Goal: Information Seeking & Learning: Check status

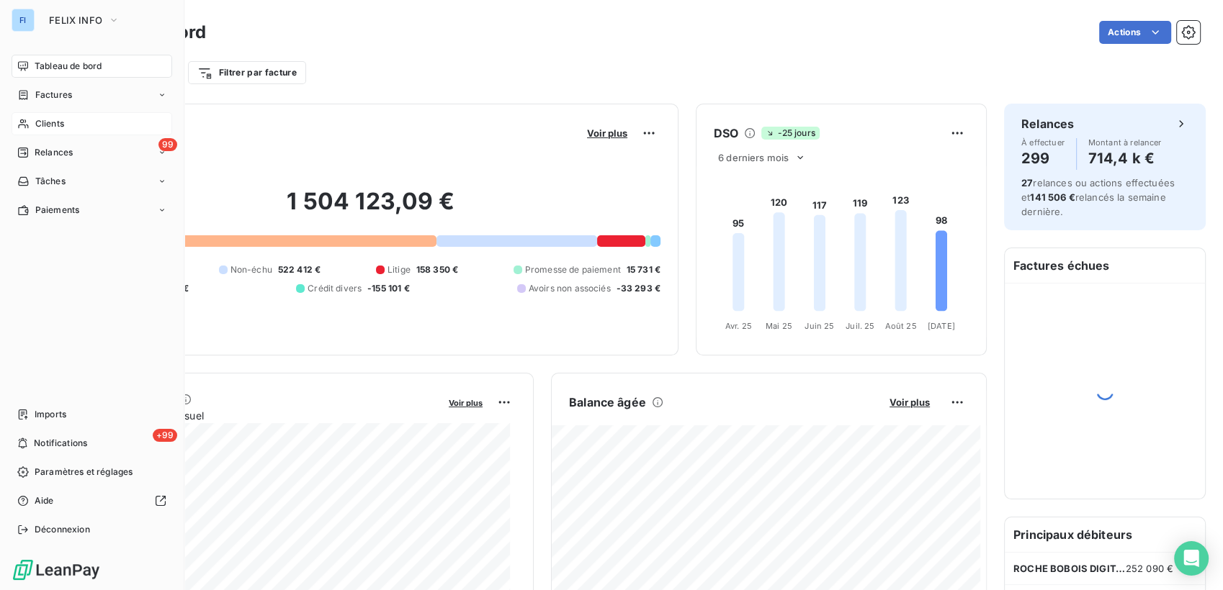
click at [40, 122] on span "Clients" at bounding box center [49, 123] width 29 height 13
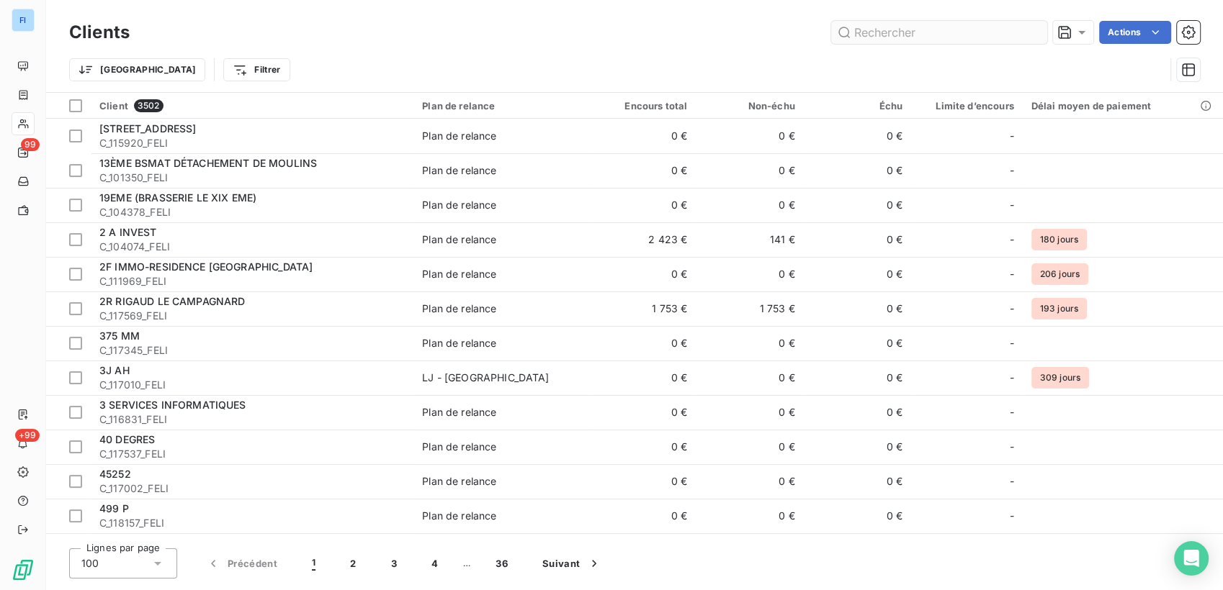
click at [881, 37] on input "text" at bounding box center [939, 32] width 216 height 23
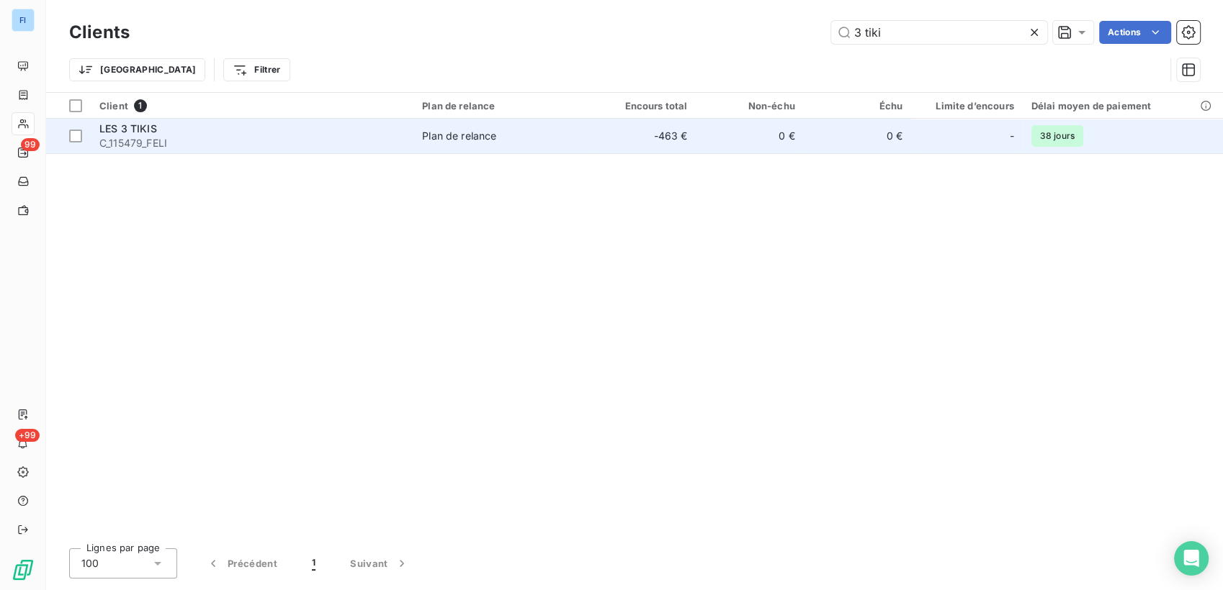
type input "3 tiki"
click at [691, 140] on td "-463 €" at bounding box center [641, 136] width 107 height 35
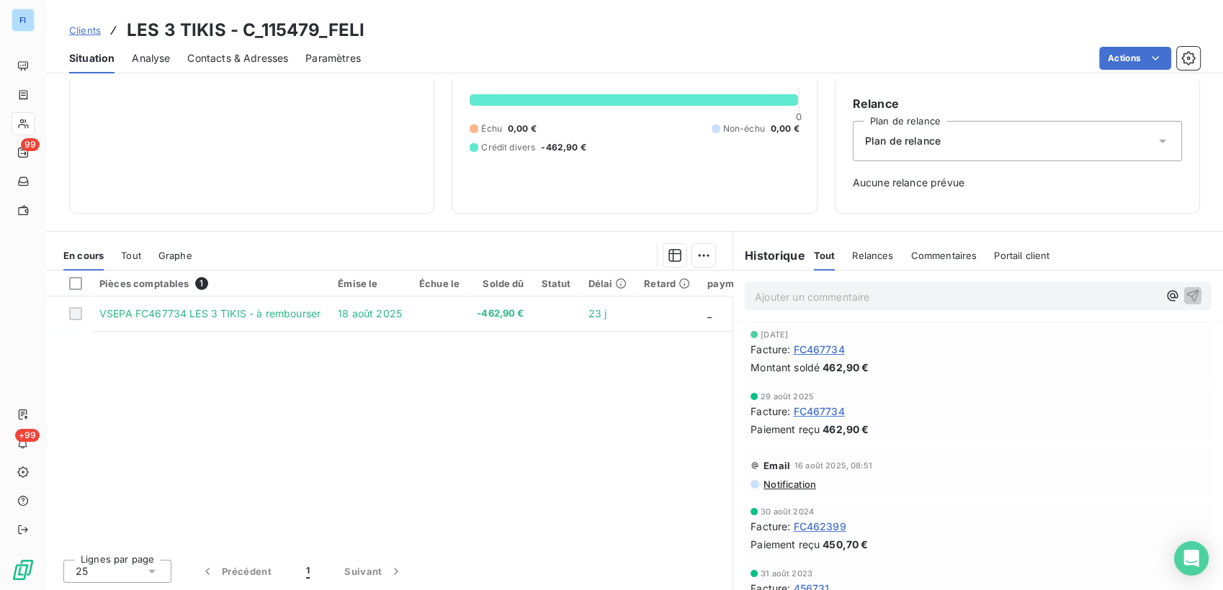
click at [814, 346] on span "FC467734" at bounding box center [818, 349] width 51 height 15
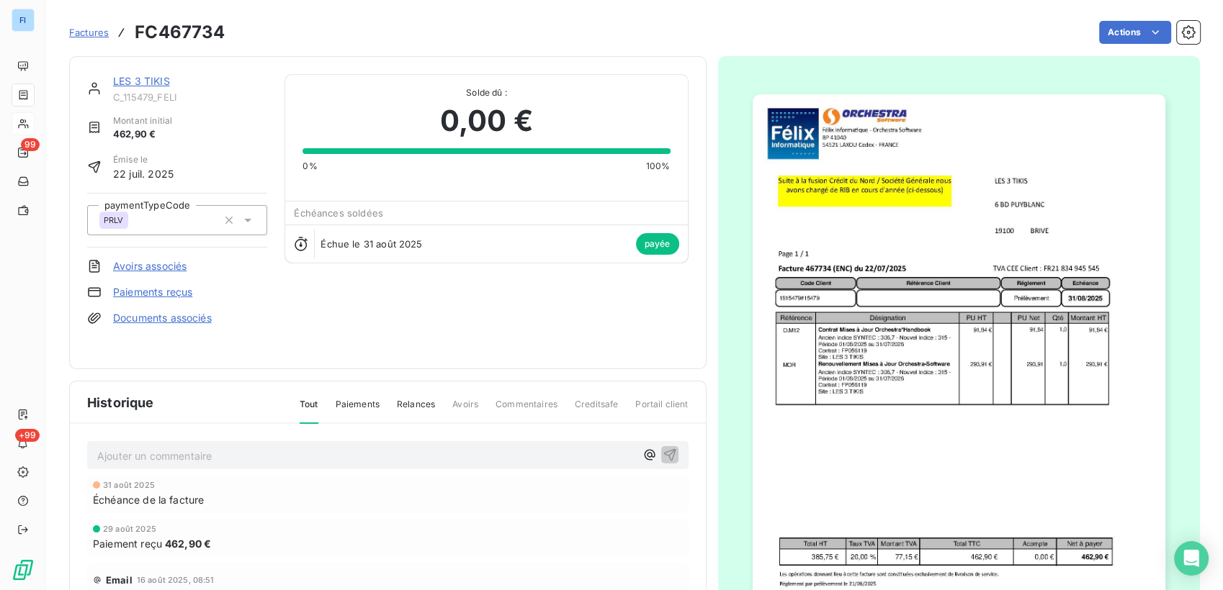
click at [186, 294] on link "Paiements reçus" at bounding box center [152, 292] width 79 height 14
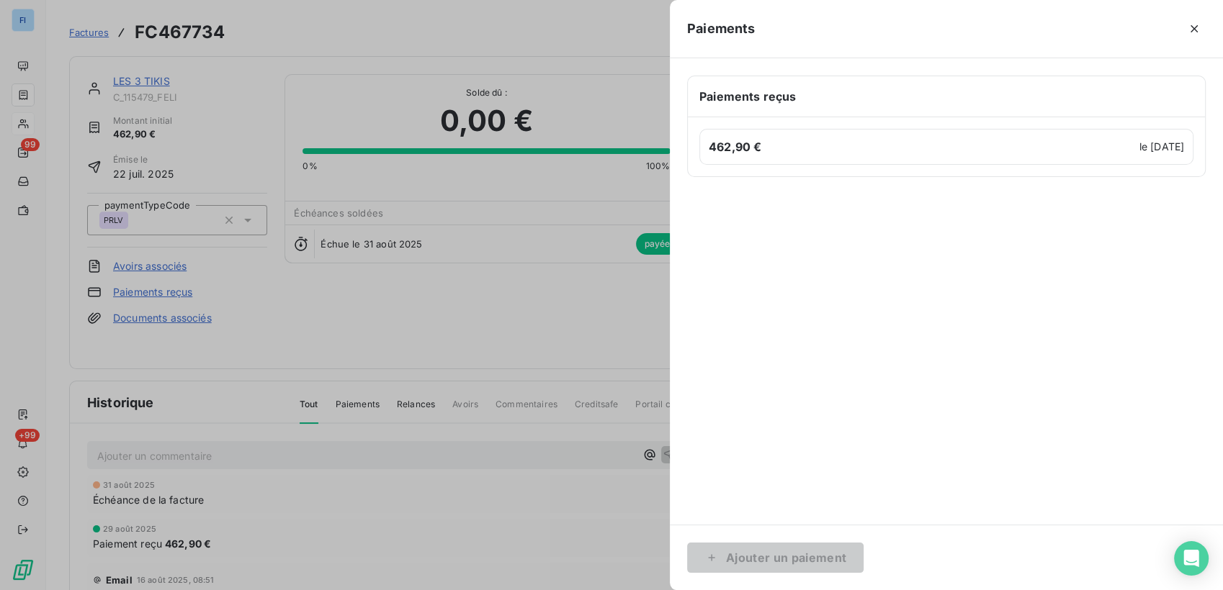
drag, startPoint x: 788, startPoint y: 148, endPoint x: 737, endPoint y: 147, distance: 51.1
click at [783, 148] on h6 "462,90 €" at bounding box center [922, 146] width 426 height 17
click at [737, 147] on h6 "462,90 €" at bounding box center [922, 146] width 426 height 17
click at [1199, 32] on icon "button" at bounding box center [1194, 29] width 14 height 14
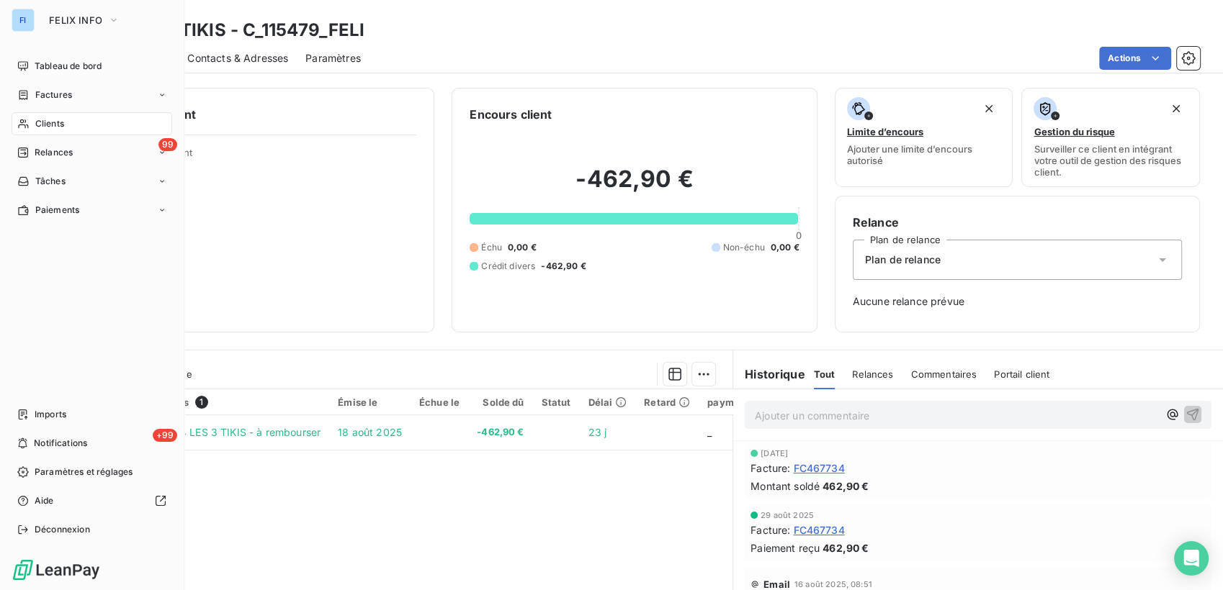
click at [28, 120] on icon at bounding box center [23, 124] width 12 height 12
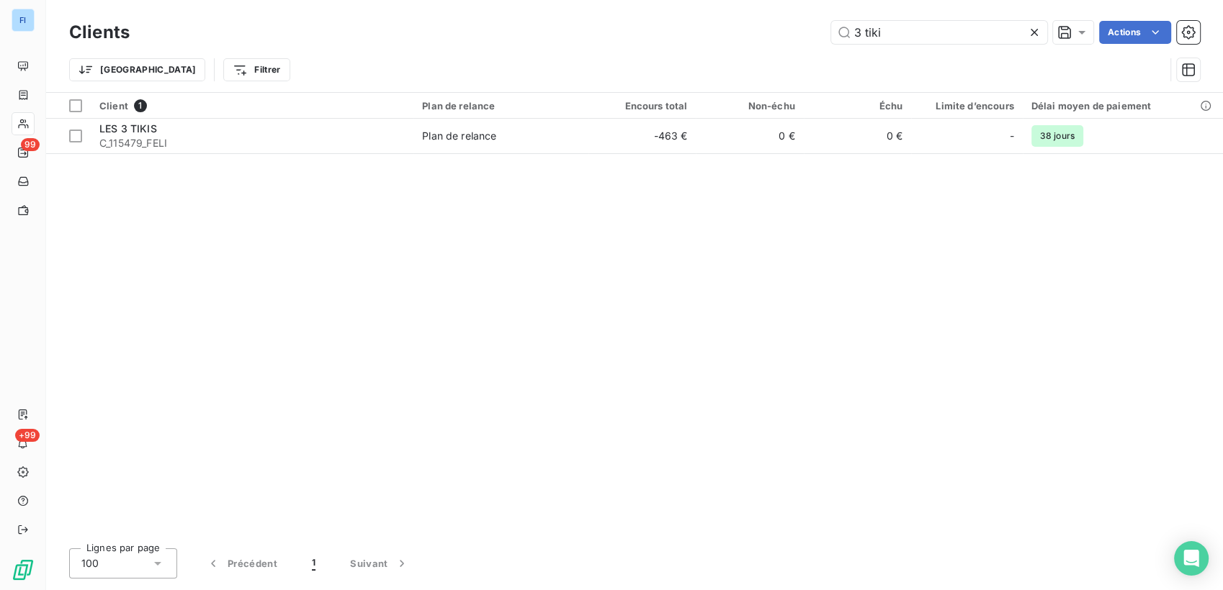
drag, startPoint x: 890, startPoint y: 35, endPoint x: 700, endPoint y: 39, distance: 190.1
click at [700, 39] on div "3 tiki Actions" at bounding box center [673, 32] width 1053 height 23
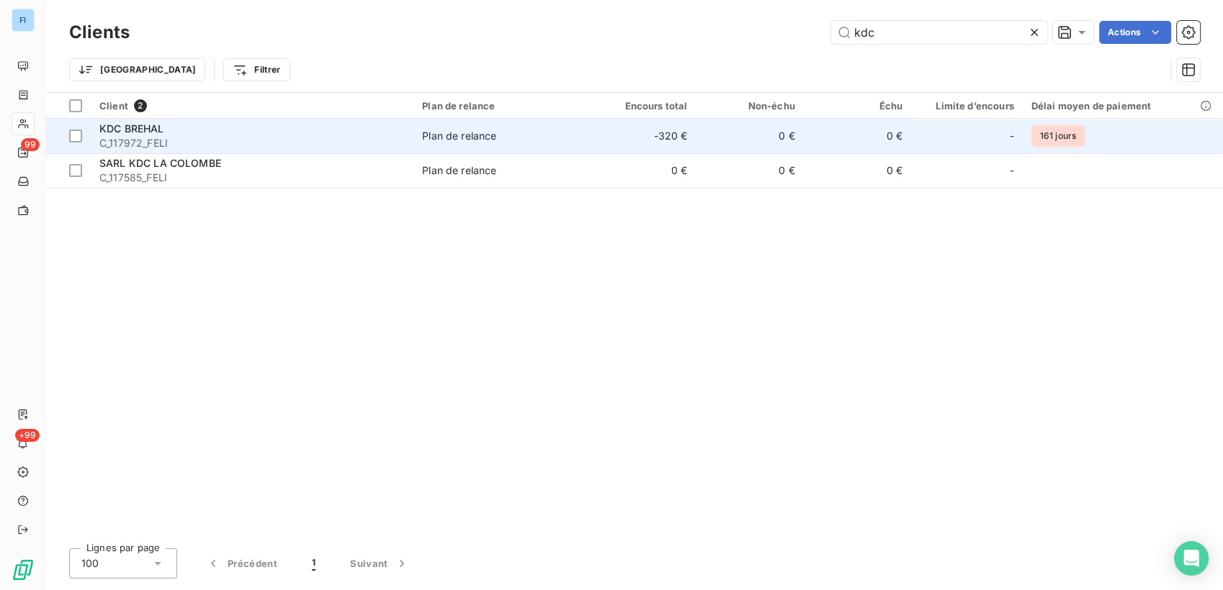
type input "kdc"
click at [354, 144] on span "C_117972_FELI" at bounding box center [251, 143] width 305 height 14
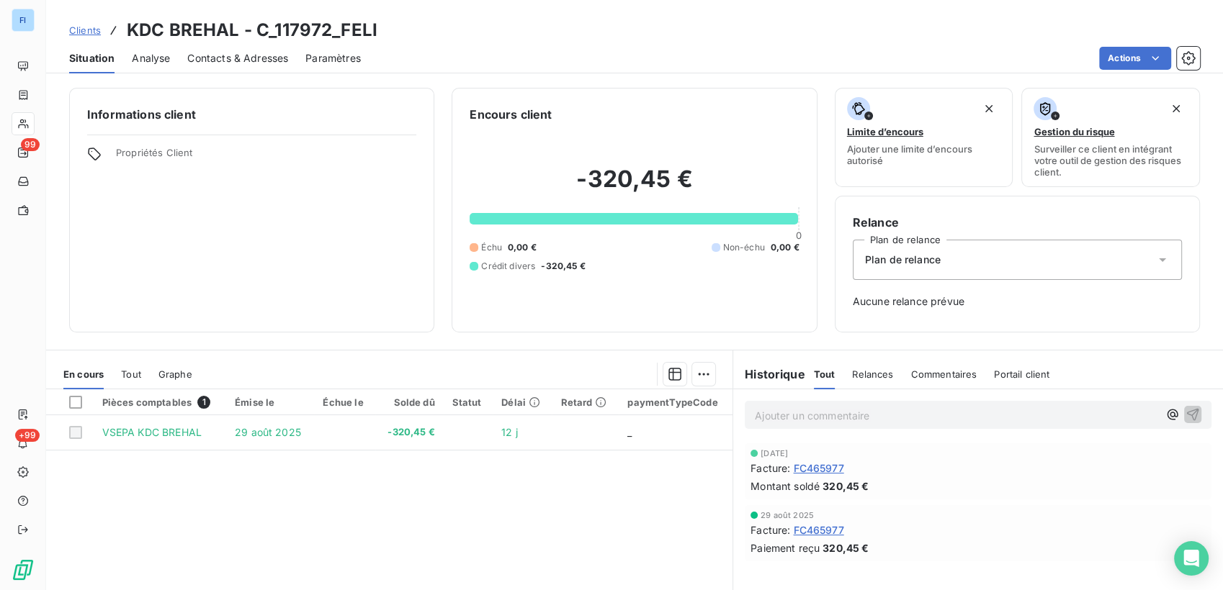
click at [132, 370] on span "Tout" at bounding box center [131, 375] width 20 height 12
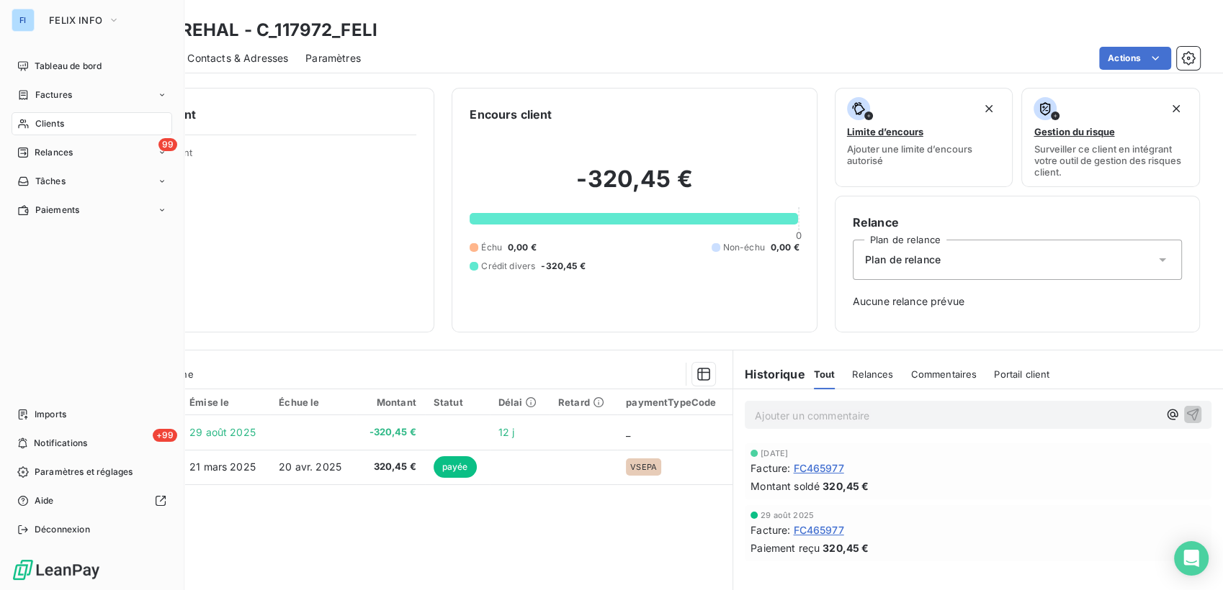
click at [34, 131] on div "Clients" at bounding box center [92, 123] width 161 height 23
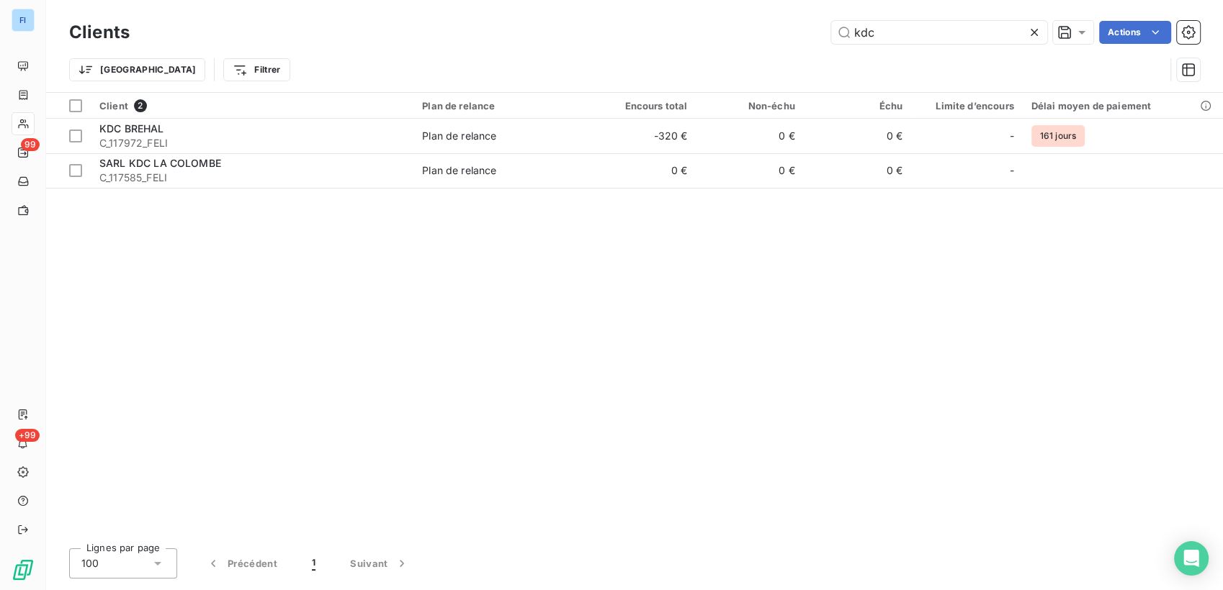
drag, startPoint x: 951, startPoint y: 36, endPoint x: 608, endPoint y: 30, distance: 343.5
click at [608, 30] on div "kdc Actions" at bounding box center [673, 32] width 1053 height 23
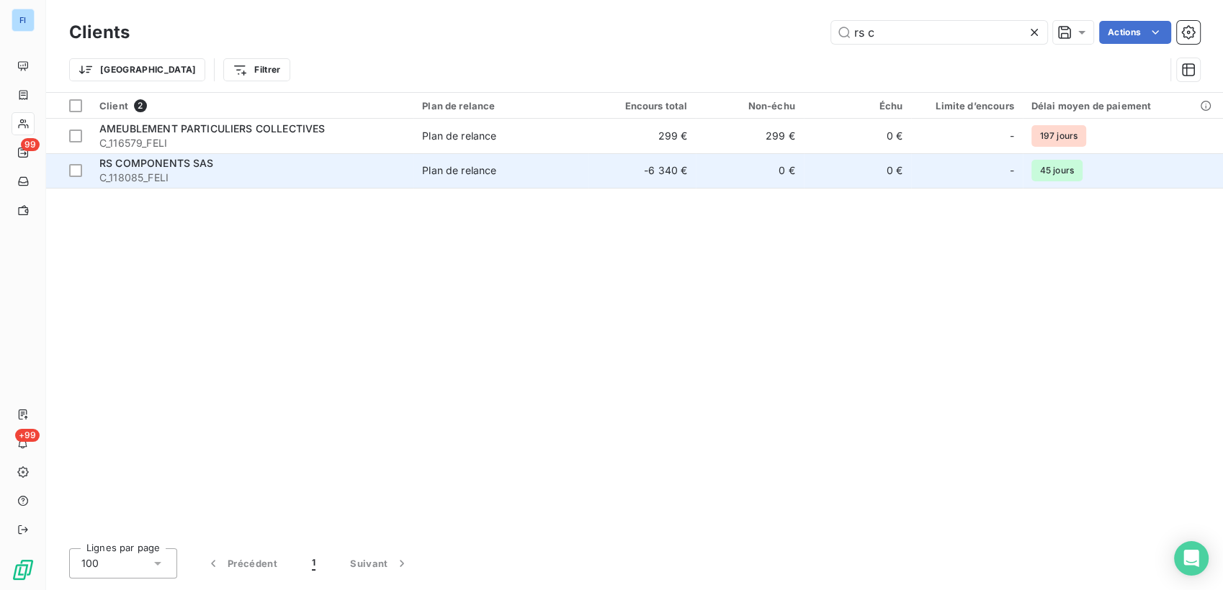
type input "rs c"
click at [513, 172] on span "Plan de relance" at bounding box center [501, 170] width 158 height 14
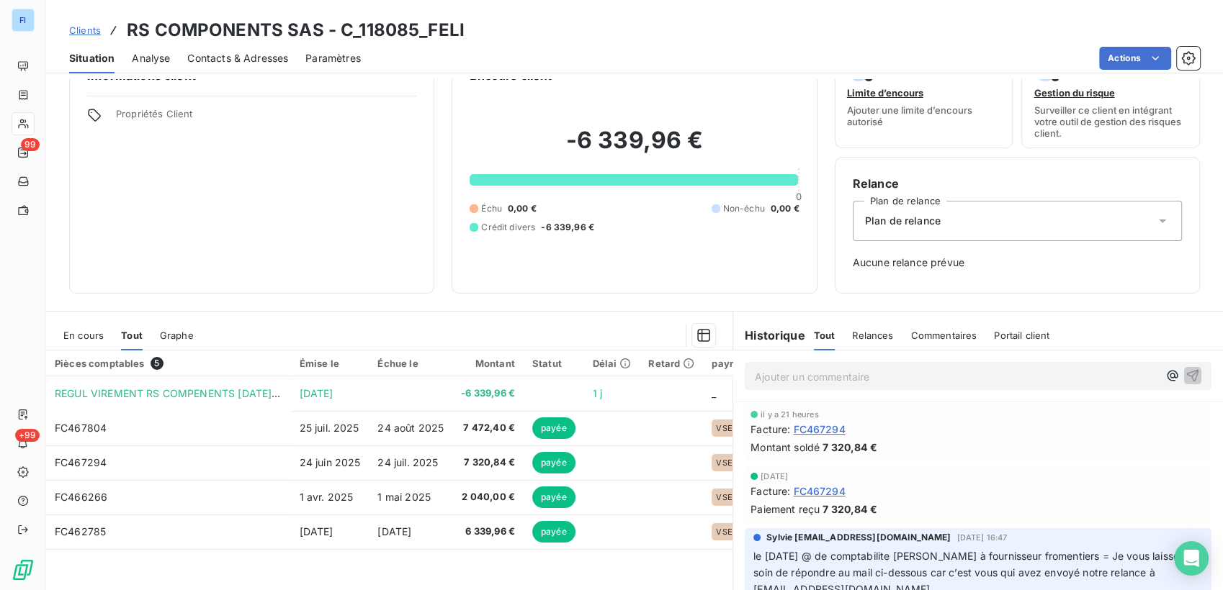
scroll to position [119, 0]
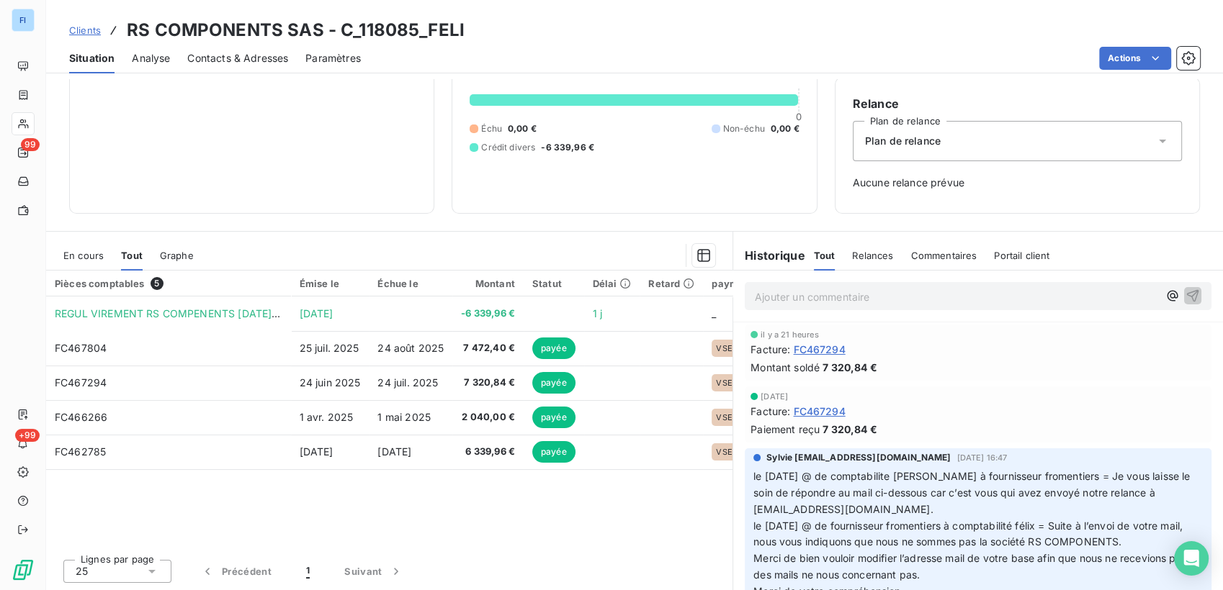
click at [81, 256] on span "En cours" at bounding box center [83, 256] width 40 height 12
